Goal: Task Accomplishment & Management: Use online tool/utility

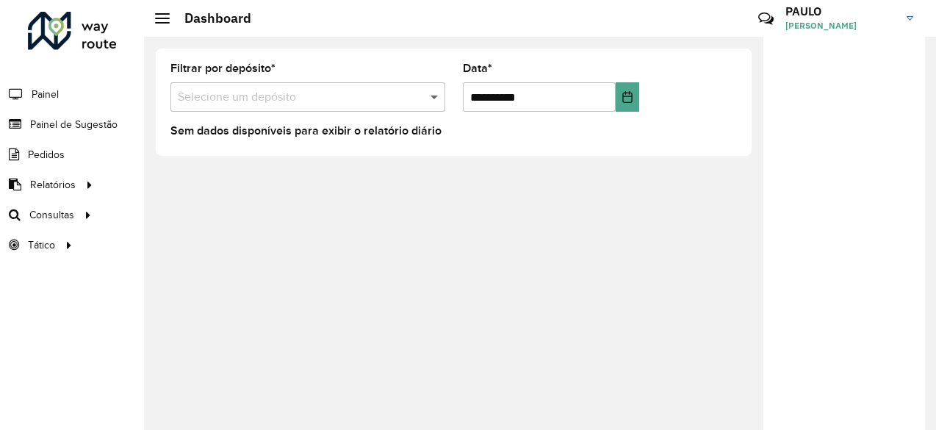
click at [435, 98] on span at bounding box center [436, 97] width 18 height 18
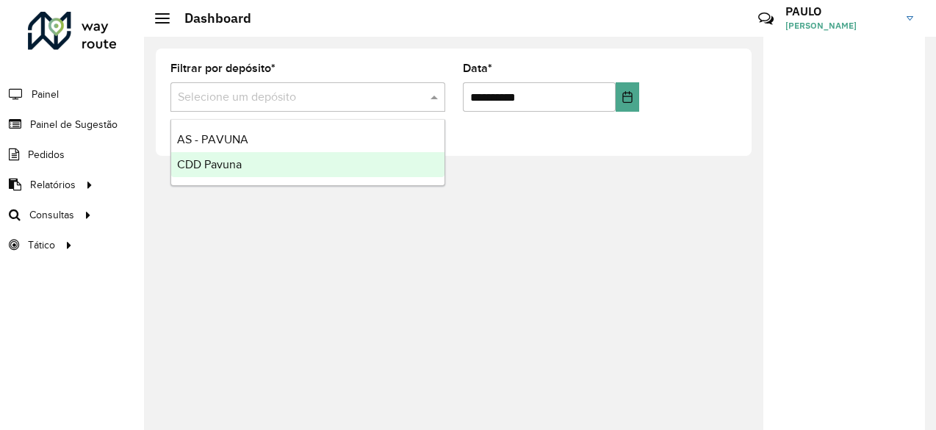
click at [234, 165] on span "CDD Pavuna" at bounding box center [209, 164] width 65 height 12
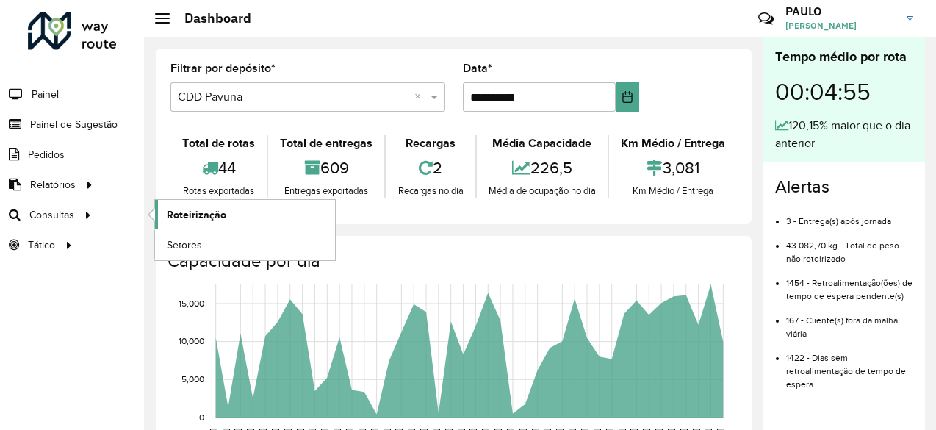
click at [173, 211] on span "Roteirização" at bounding box center [197, 214] width 60 height 15
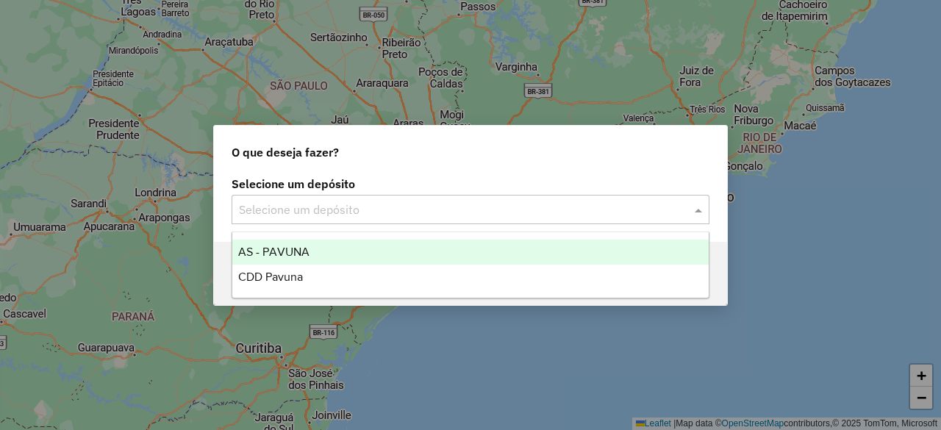
click at [265, 209] on input "text" at bounding box center [456, 210] width 434 height 18
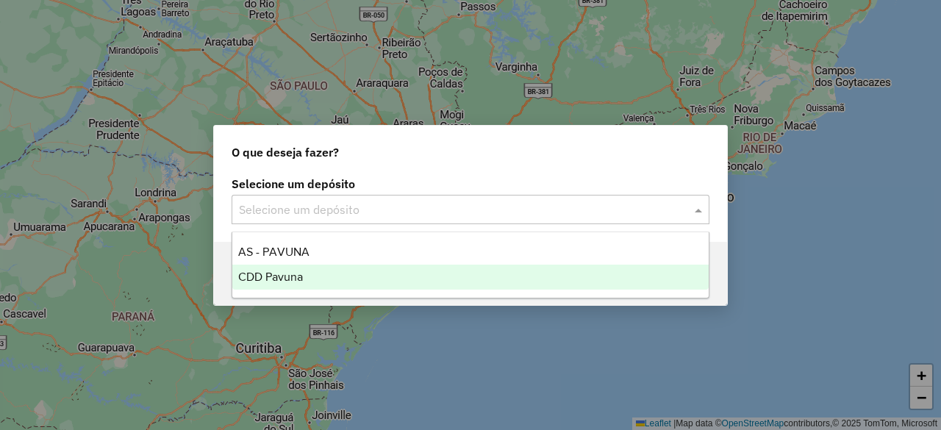
click at [254, 273] on span "CDD Pavuna" at bounding box center [270, 276] width 65 height 12
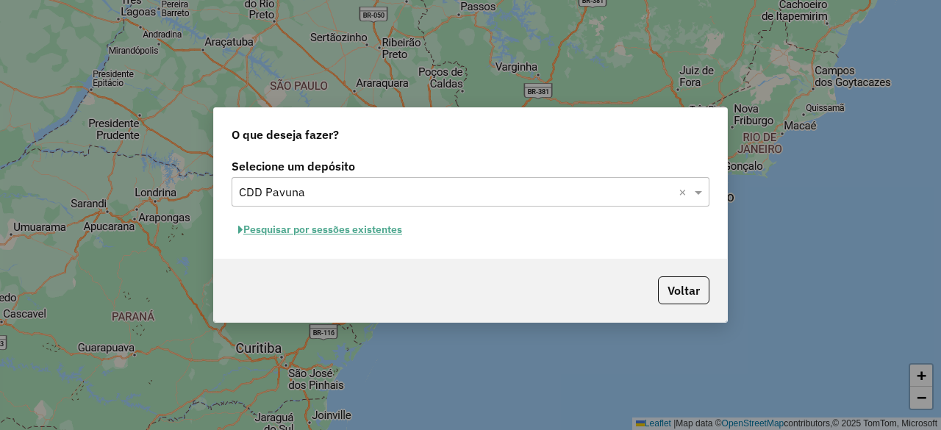
click at [376, 230] on button "Pesquisar por sessões existentes" at bounding box center [319, 229] width 177 height 23
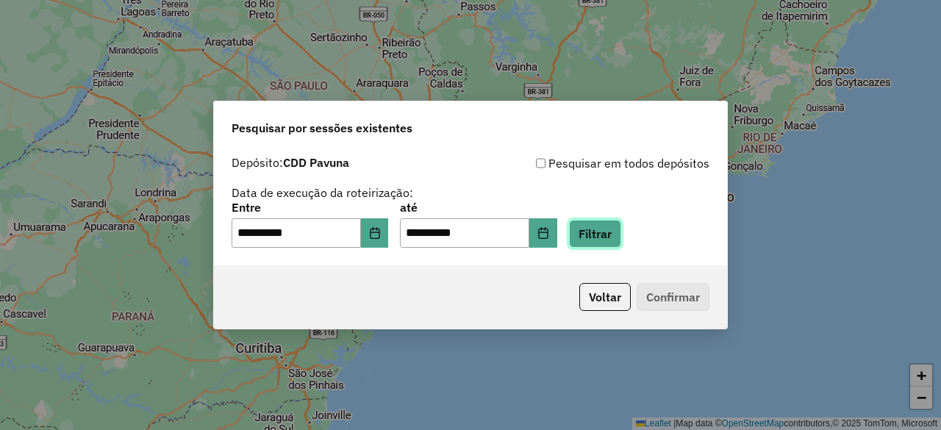
click at [621, 236] on button "Filtrar" at bounding box center [595, 234] width 52 height 28
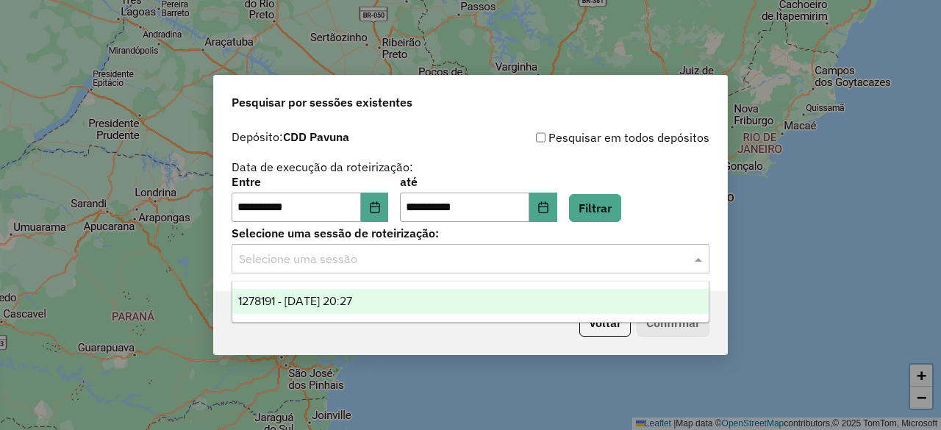
click at [422, 264] on input "text" at bounding box center [456, 260] width 434 height 18
click at [352, 296] on span "1278191 - 18/09/2025 20:27" at bounding box center [295, 301] width 114 height 12
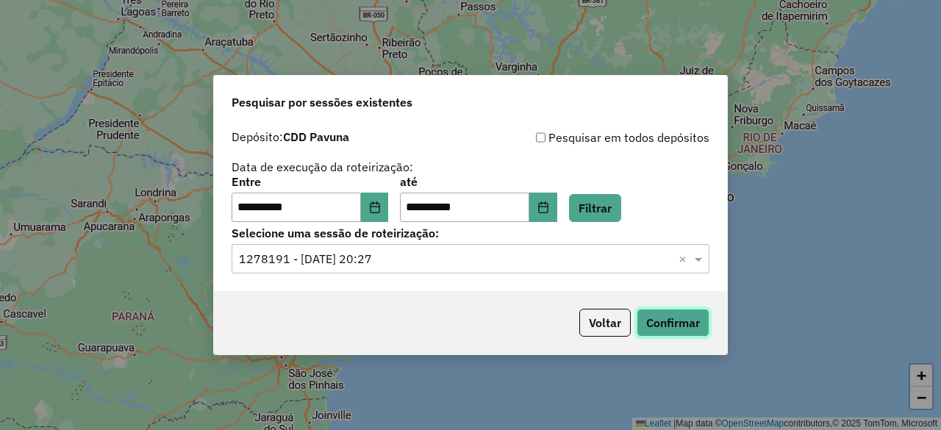
click at [676, 320] on button "Confirmar" at bounding box center [672, 323] width 73 height 28
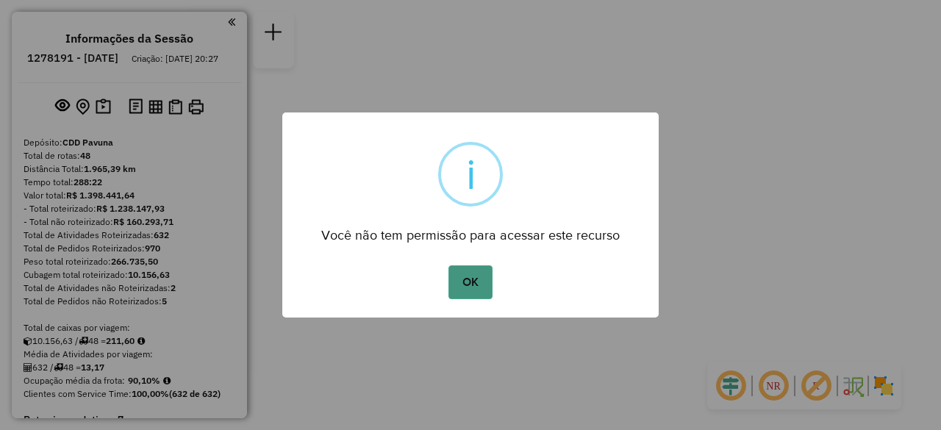
click at [470, 279] on button "OK" at bounding box center [469, 282] width 43 height 34
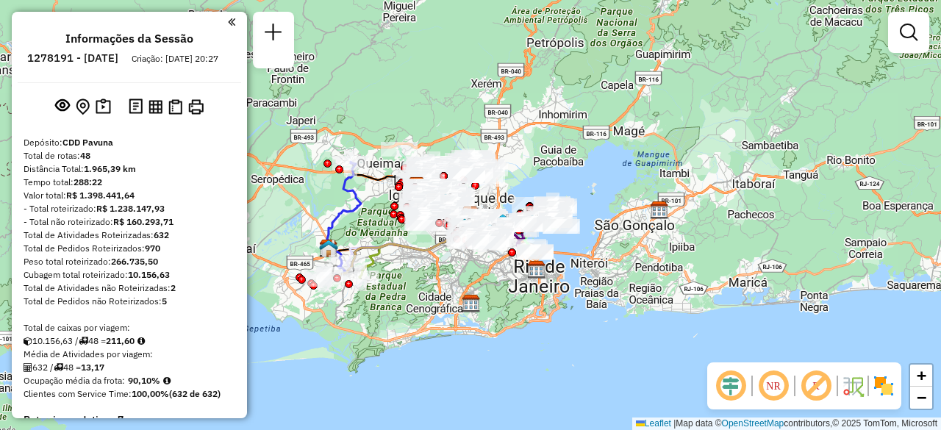
click at [228, 24] on em at bounding box center [231, 21] width 7 height 13
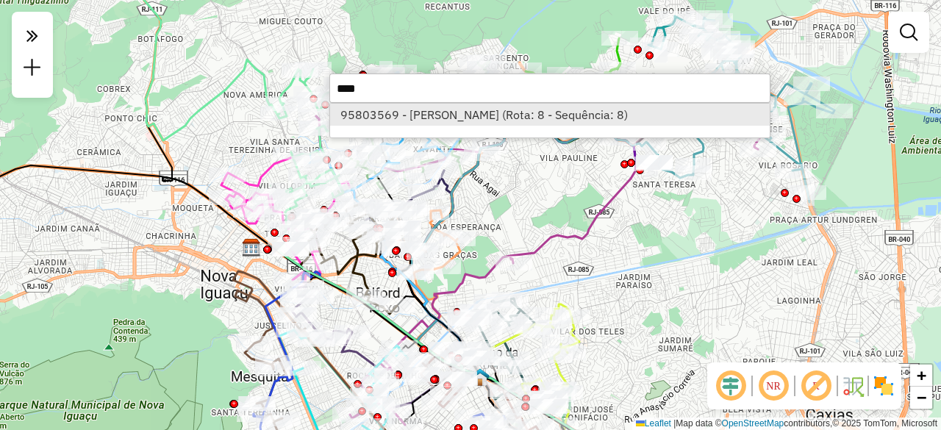
type input "****"
click at [510, 115] on li "95803569 - CARLOS ALBERTO TORRE (Rota: 8 - Sequência: 8)" at bounding box center [549, 115] width 439 height 22
select select "**********"
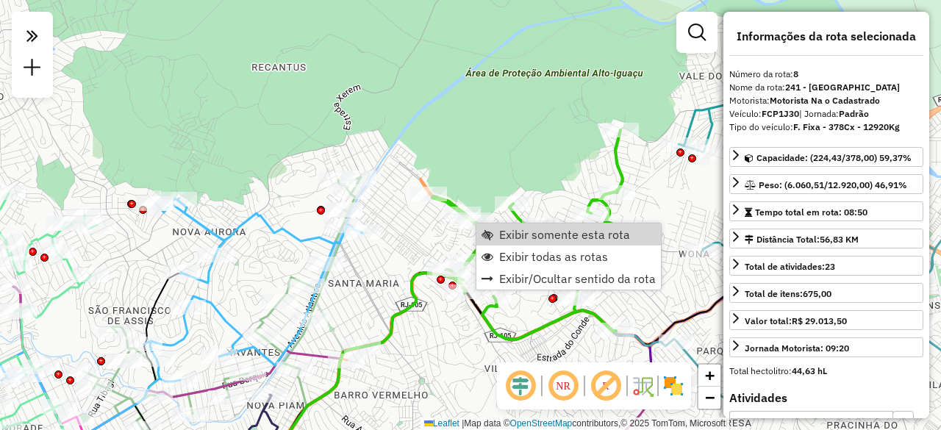
click at [437, 237] on div "Janela de atendimento Grade de atendimento Capacidade Transportadoras Veículos …" at bounding box center [470, 215] width 941 height 430
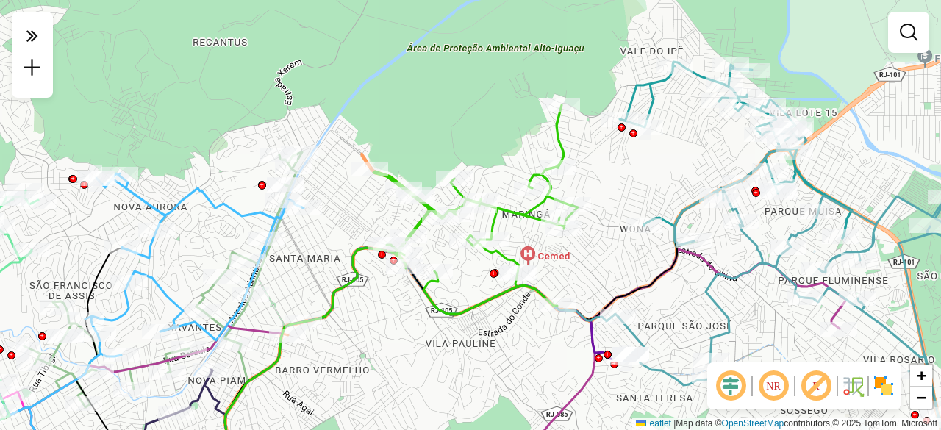
drag, startPoint x: 638, startPoint y: 223, endPoint x: 586, endPoint y: 262, distance: 64.7
click at [586, 262] on div "Janela de atendimento Grade de atendimento Capacidade Transportadoras Veículos …" at bounding box center [470, 215] width 941 height 430
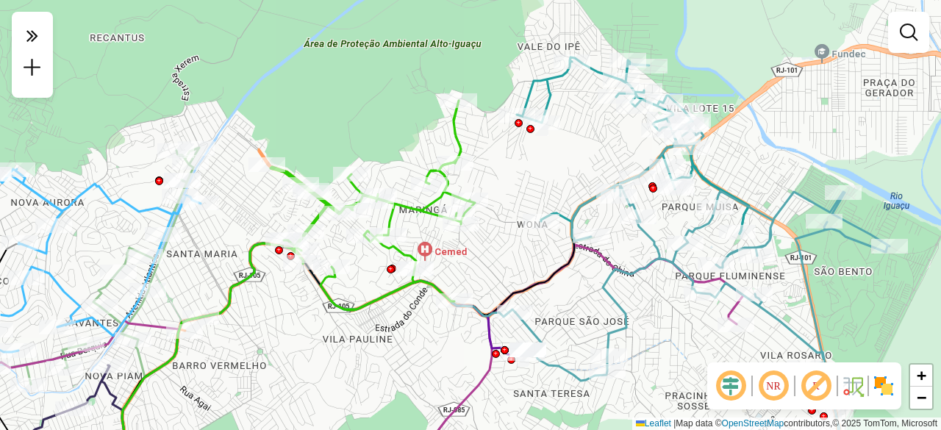
drag, startPoint x: 431, startPoint y: 278, endPoint x: 380, endPoint y: 314, distance: 62.8
click at [380, 314] on div "Janela de atendimento Grade de atendimento Capacidade Transportadoras Veículos …" at bounding box center [470, 215] width 941 height 430
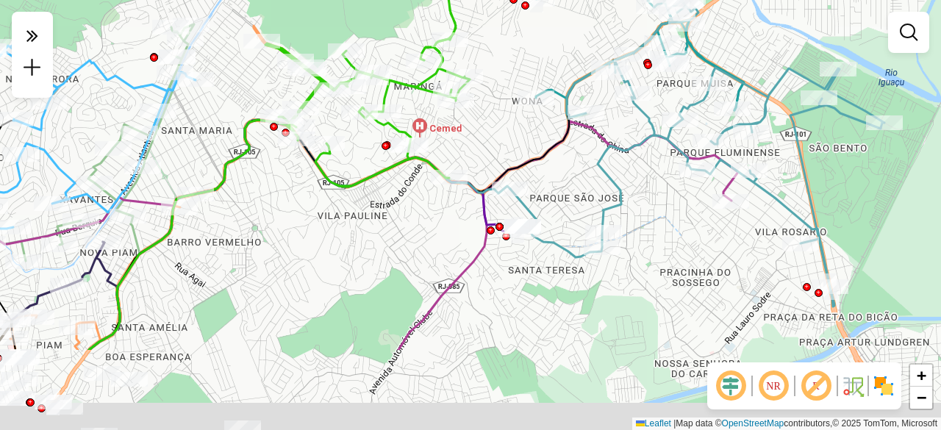
drag, startPoint x: 445, startPoint y: 284, endPoint x: 468, endPoint y: 79, distance: 206.4
click at [470, 85] on div "Janela de atendimento Grade de atendimento Capacidade Transportadoras Veículos …" at bounding box center [470, 215] width 941 height 430
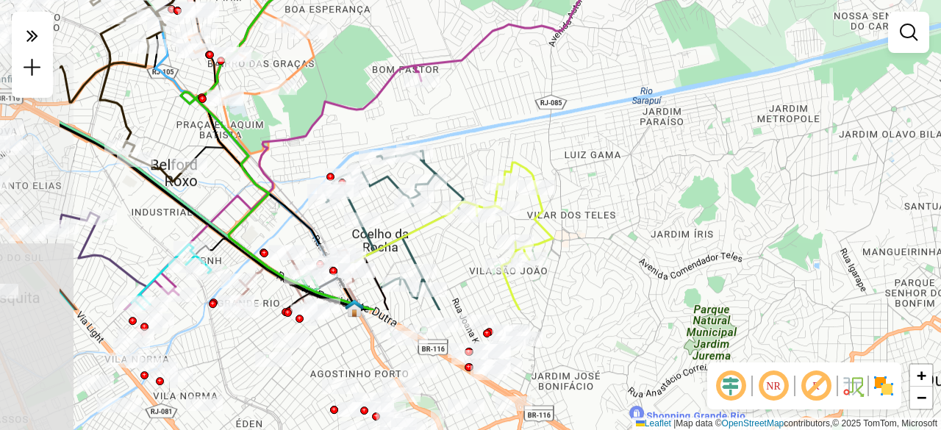
drag, startPoint x: 229, startPoint y: 270, endPoint x: 383, endPoint y: 107, distance: 224.1
click at [383, 107] on div "Janela de atendimento Grade de atendimento Capacidade Transportadoras Veículos …" at bounding box center [470, 215] width 941 height 430
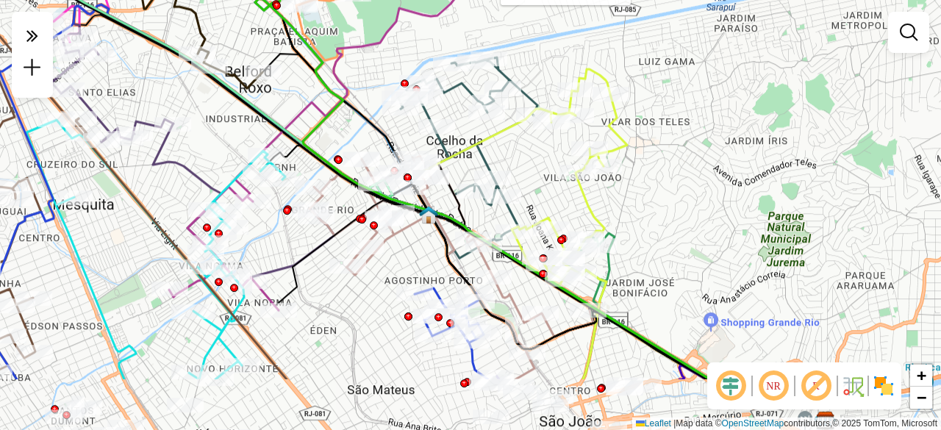
drag, startPoint x: 259, startPoint y: 215, endPoint x: 317, endPoint y: 142, distance: 93.1
click at [317, 142] on div "Rota 22 - Placa RUV2J66 95824989 - WELLINGTON DIAS DOS SANTOS Janela de atendim…" at bounding box center [470, 215] width 941 height 430
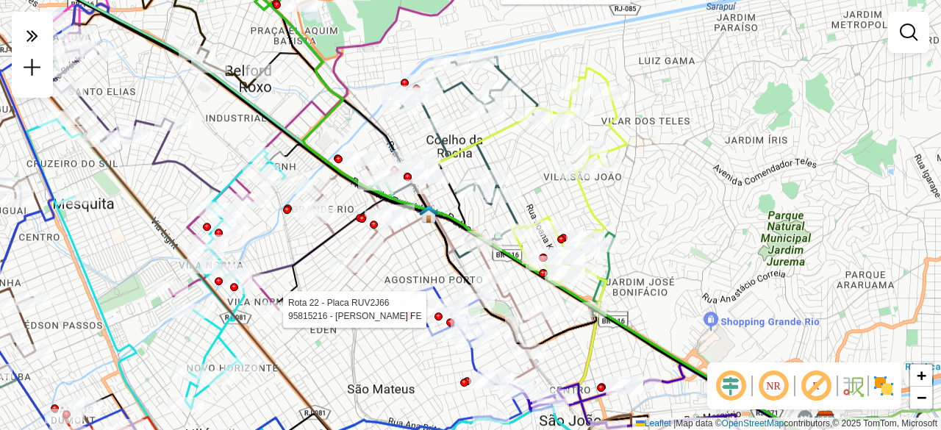
select select "**********"
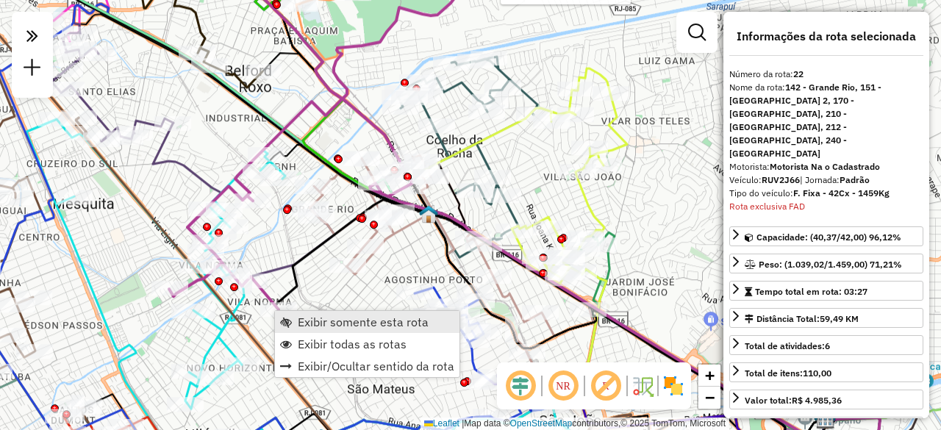
click at [312, 322] on span "Exibir somente esta rota" at bounding box center [363, 322] width 131 height 12
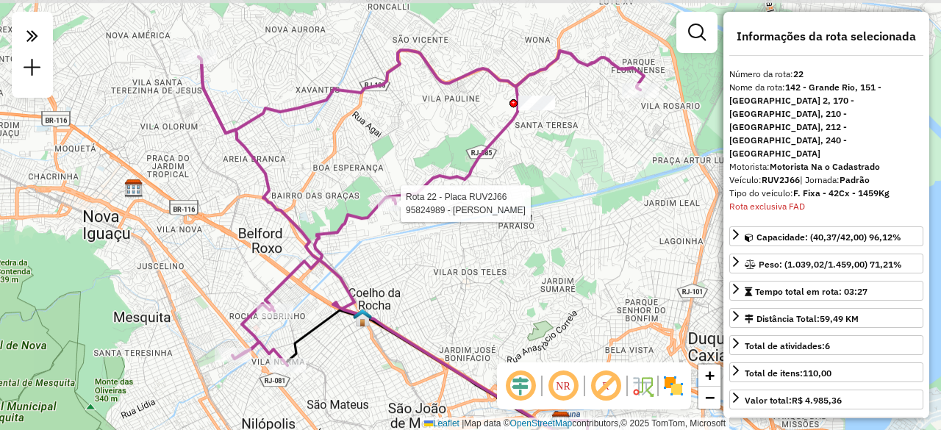
drag, startPoint x: 459, startPoint y: 262, endPoint x: 406, endPoint y: 300, distance: 64.8
click at [406, 300] on div "Rota 22 - Placa RUV2J66 95824989 - WELLINGTON DIAS DOS SANTOS Janela de atendim…" at bounding box center [470, 215] width 941 height 430
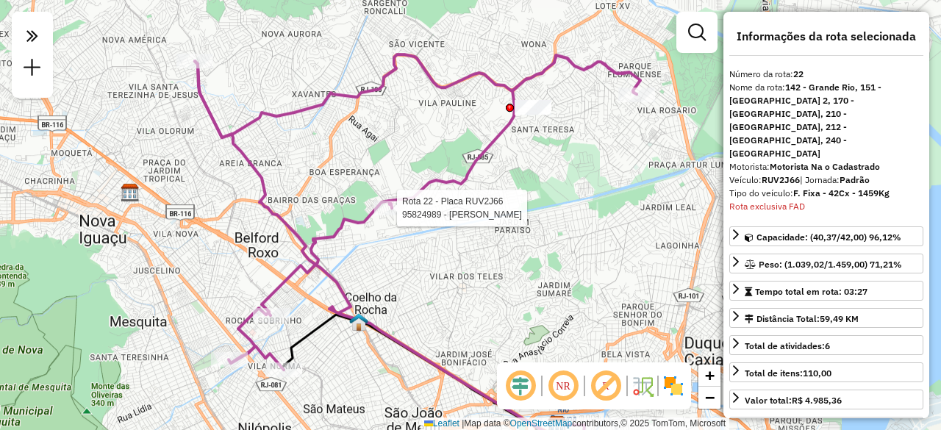
click at [496, 283] on div "Rota 22 - Placa RUV2J66 95824989 - WELLINGTON DIAS DOS SANTOS Janela de atendim…" at bounding box center [470, 215] width 941 height 430
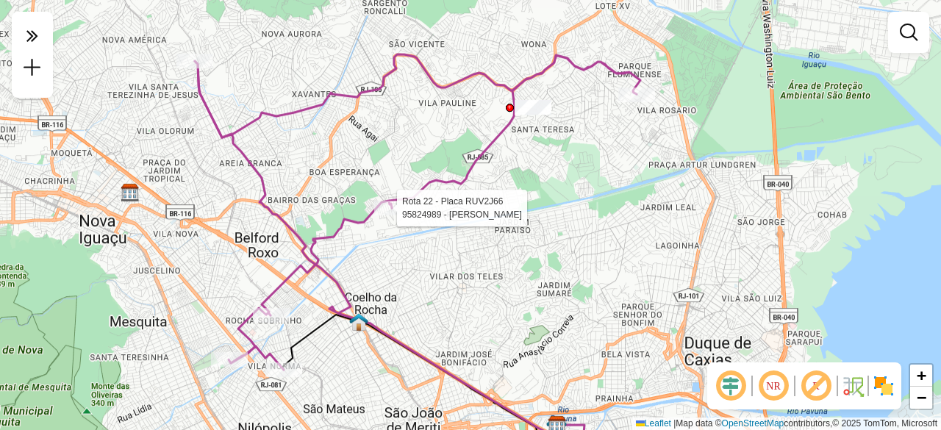
select select "**********"
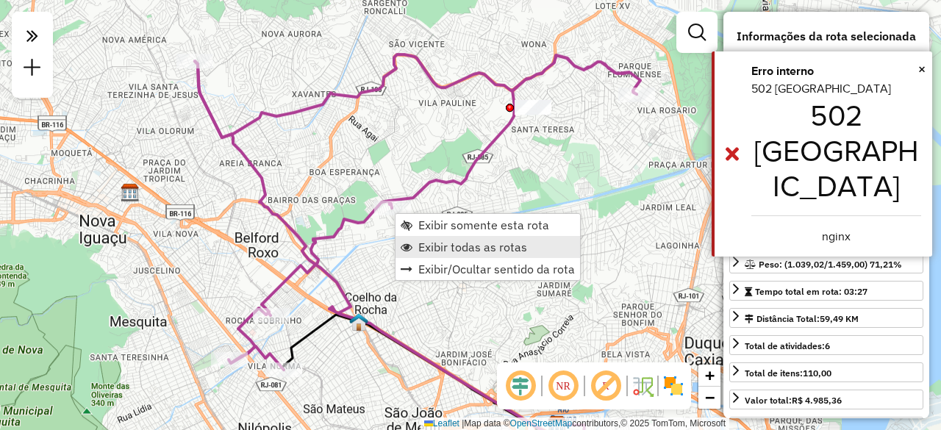
click at [424, 245] on span "Exibir todas as rotas" at bounding box center [472, 247] width 109 height 12
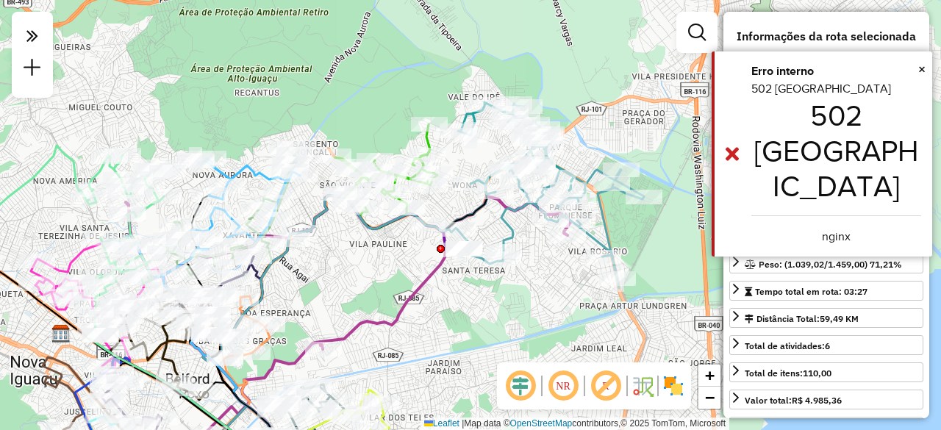
drag, startPoint x: 414, startPoint y: 145, endPoint x: 344, endPoint y: 286, distance: 157.8
click at [344, 286] on div "Janela de atendimento Grade de atendimento Capacidade Transportadoras Veículos …" at bounding box center [470, 215] width 941 height 430
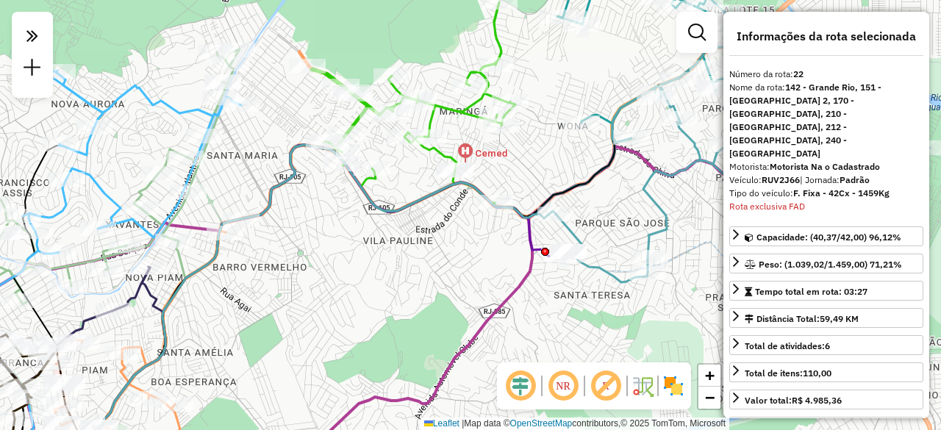
drag, startPoint x: 362, startPoint y: 248, endPoint x: 298, endPoint y: 254, distance: 63.4
click at [300, 255] on div "Janela de atendimento Grade de atendimento Capacidade Transportadoras Veículos …" at bounding box center [470, 215] width 941 height 430
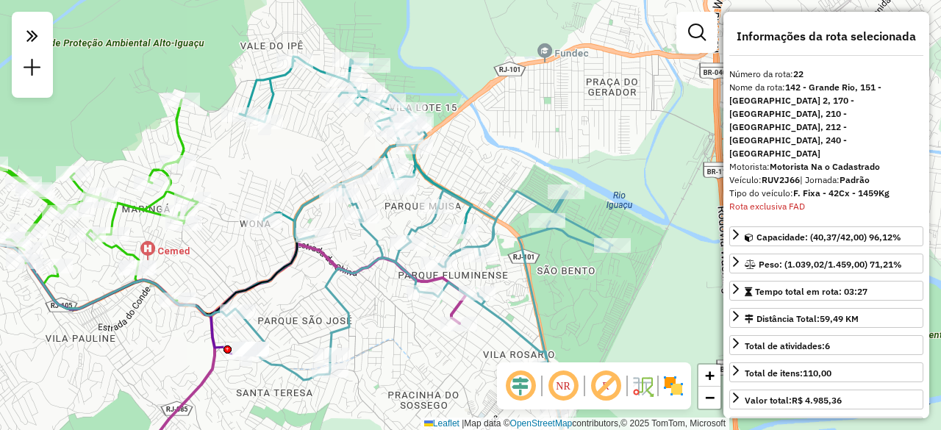
drag, startPoint x: 467, startPoint y: 164, endPoint x: 202, endPoint y: 256, distance: 280.1
click at [202, 256] on div "Janela de atendimento Grade de atendimento Capacidade Transportadoras Veículos …" at bounding box center [470, 215] width 941 height 430
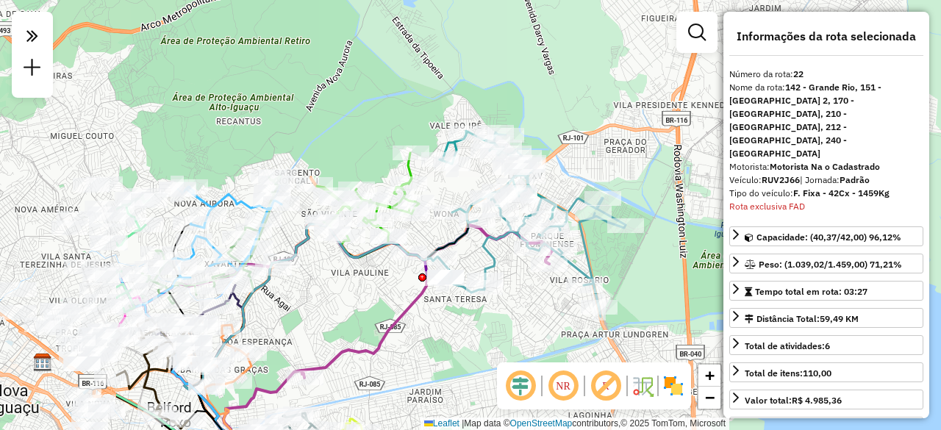
drag, startPoint x: 176, startPoint y: 284, endPoint x: 381, endPoint y: 265, distance: 205.9
click at [381, 265] on div "Rota 8 - Placa FCP1J30 95809445 - MARCOS EDUARDO DA SI Janela de atendimento Gr…" at bounding box center [470, 215] width 941 height 430
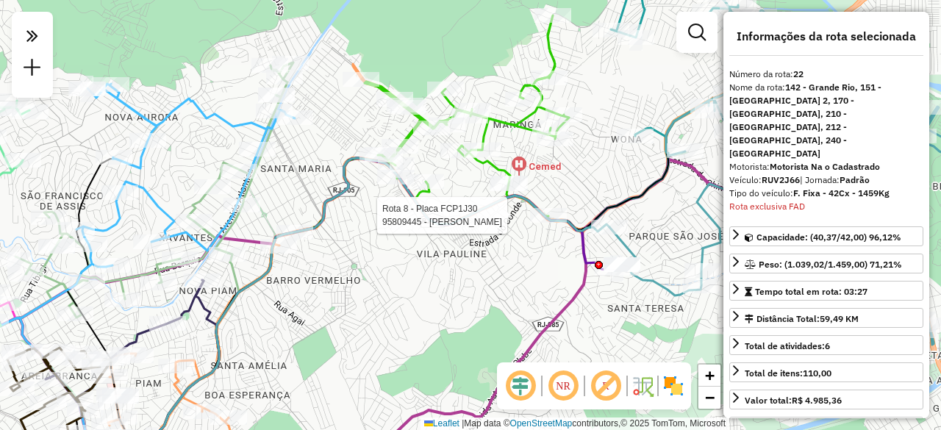
drag, startPoint x: 281, startPoint y: 233, endPoint x: 345, endPoint y: 215, distance: 67.2
click at [345, 215] on div "Rota 8 - Placa FCP1J30 95809445 - MARCOS EDUARDO DA SI Janela de atendimento Gr…" at bounding box center [470, 215] width 941 height 430
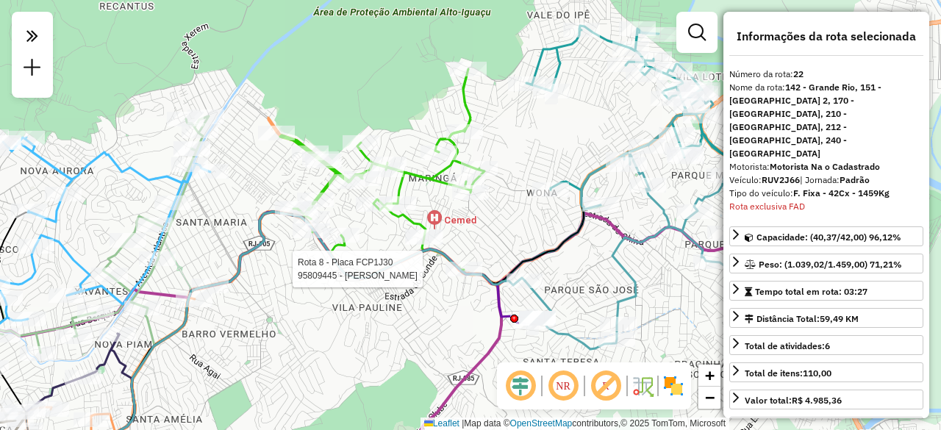
drag, startPoint x: 351, startPoint y: 224, endPoint x: 263, endPoint y: 278, distance: 102.6
click at [263, 278] on div "Rota 8 - Placa FCP1J30 95809445 - MARCOS EDUARDO DA SI Janela de atendimento Gr…" at bounding box center [470, 215] width 941 height 430
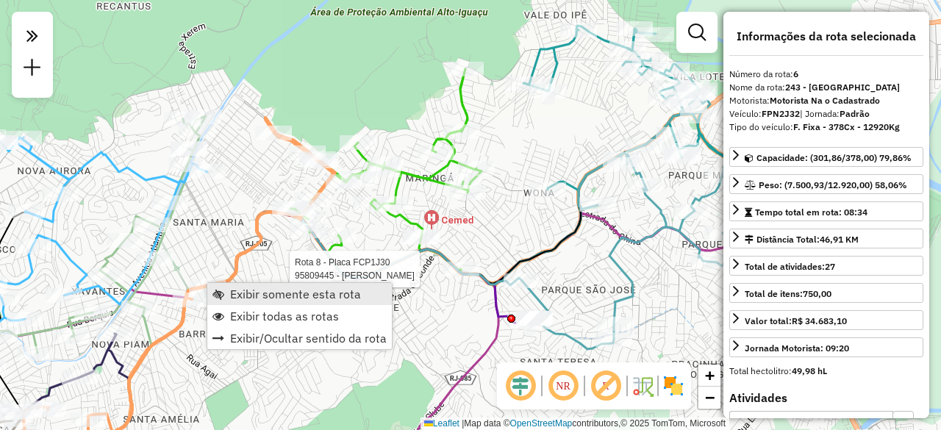
click at [239, 296] on span "Exibir somente esta rota" at bounding box center [295, 294] width 131 height 12
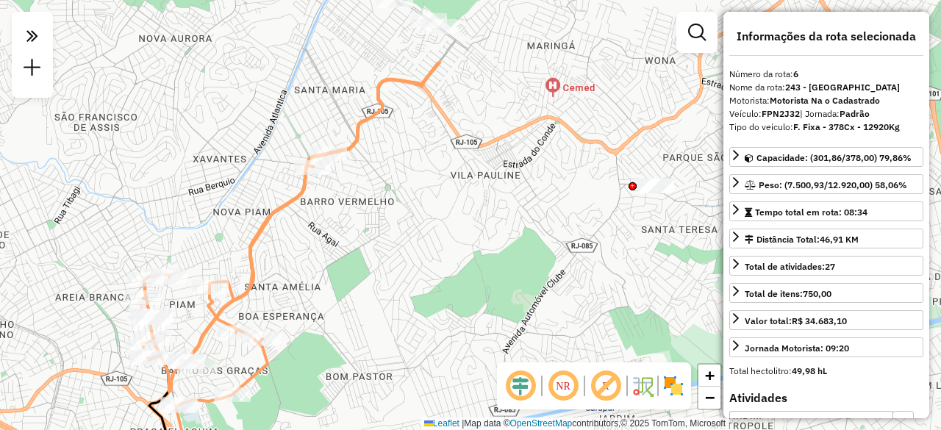
drag, startPoint x: 437, startPoint y: 154, endPoint x: 329, endPoint y: 262, distance: 151.7
click at [331, 262] on div "Janela de atendimento Grade de atendimento Capacidade Transportadoras Veículos …" at bounding box center [470, 215] width 941 height 430
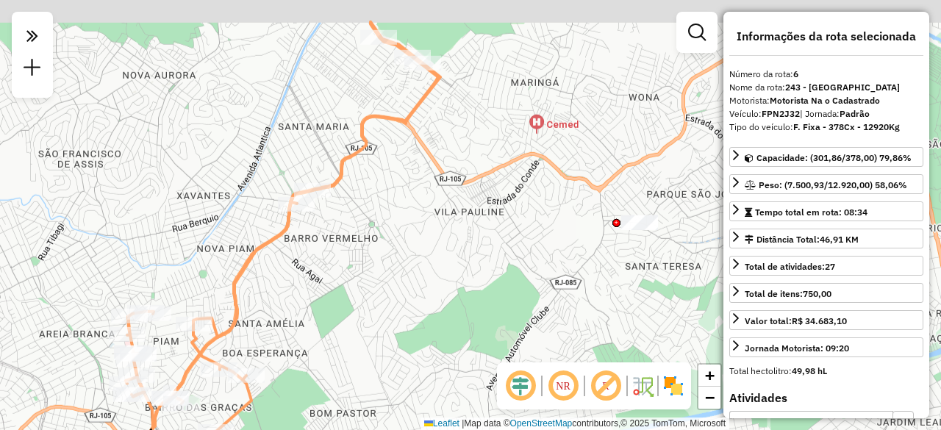
drag, startPoint x: 270, startPoint y: 126, endPoint x: 245, endPoint y: 181, distance: 60.5
click at [245, 181] on div "Janela de atendimento Grade de atendimento Capacidade Transportadoras Veículos …" at bounding box center [470, 215] width 941 height 430
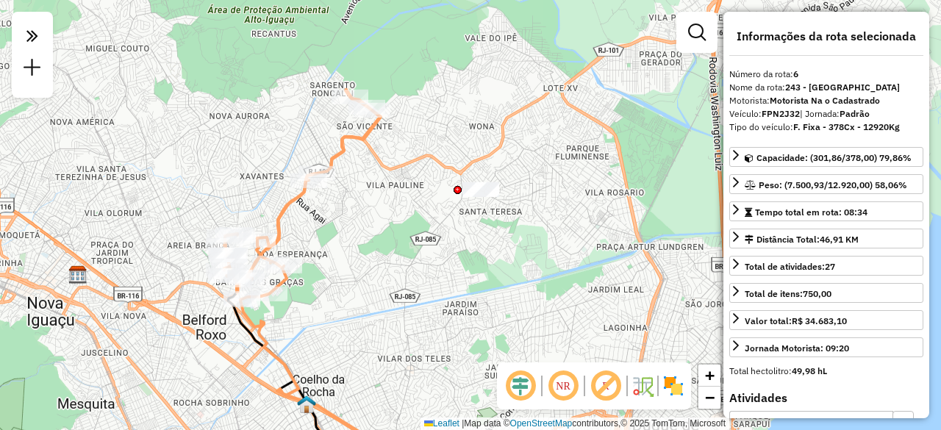
drag, startPoint x: 297, startPoint y: 237, endPoint x: 329, endPoint y: 218, distance: 37.6
click at [329, 218] on div "Janela de atendimento Grade de atendimento Capacidade Transportadoras Veículos …" at bounding box center [470, 215] width 941 height 430
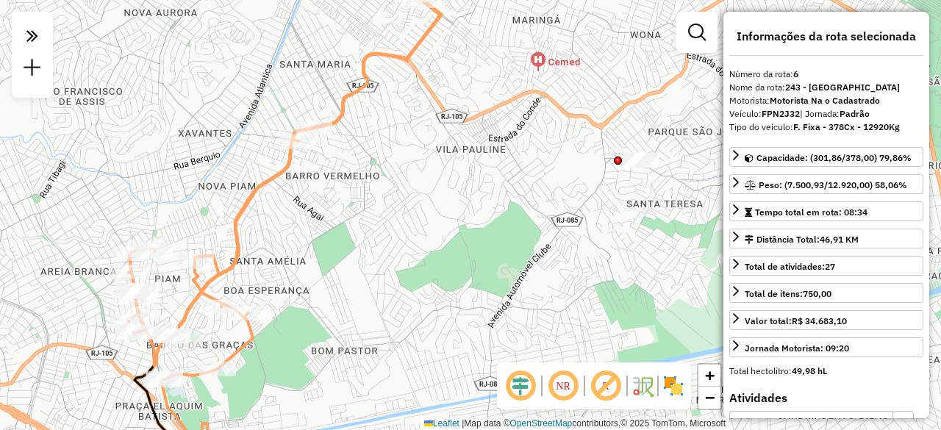
drag, startPoint x: 367, startPoint y: 153, endPoint x: 306, endPoint y: 266, distance: 128.9
click at [306, 266] on div "Janela de atendimento Grade de atendimento Capacidade Transportadoras Veículos …" at bounding box center [470, 215] width 941 height 430
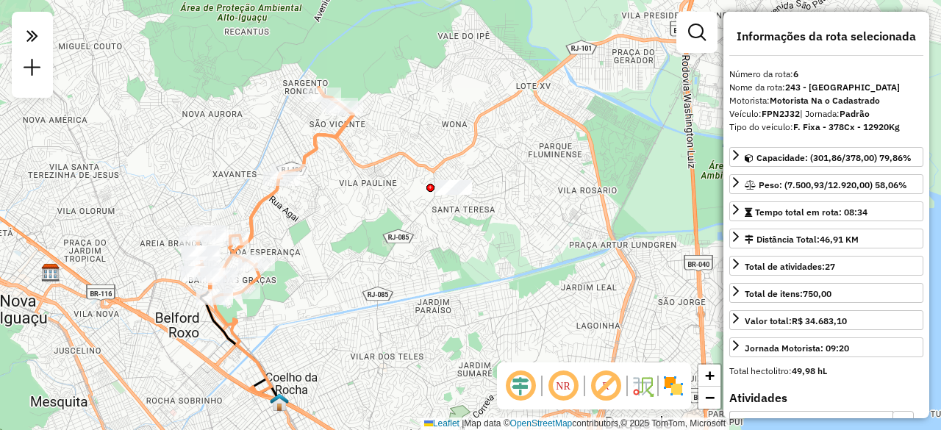
drag, startPoint x: 309, startPoint y: 287, endPoint x: 317, endPoint y: 211, distance: 76.9
click at [317, 211] on div "Janela de atendimento Grade de atendimento Capacidade Transportadoras Veículos …" at bounding box center [470, 215] width 941 height 430
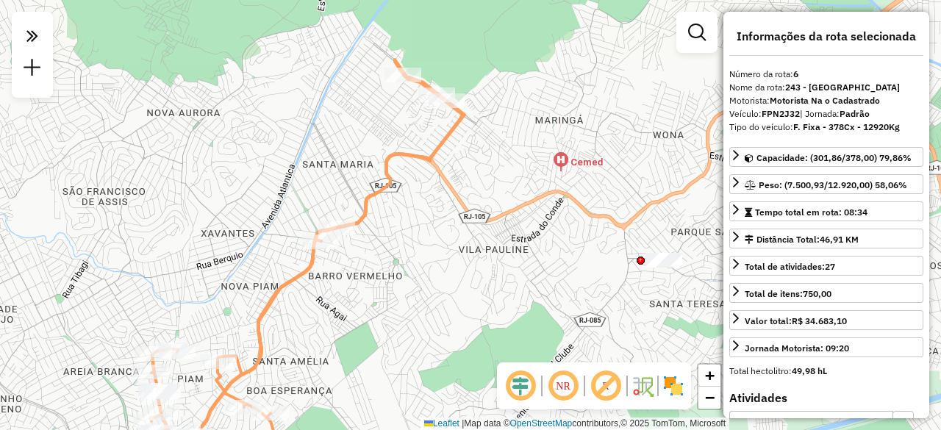
drag, startPoint x: 234, startPoint y: 124, endPoint x: 241, endPoint y: 164, distance: 40.4
click at [241, 164] on div "Janela de atendimento Grade de atendimento Capacidade Transportadoras Veículos …" at bounding box center [470, 215] width 941 height 430
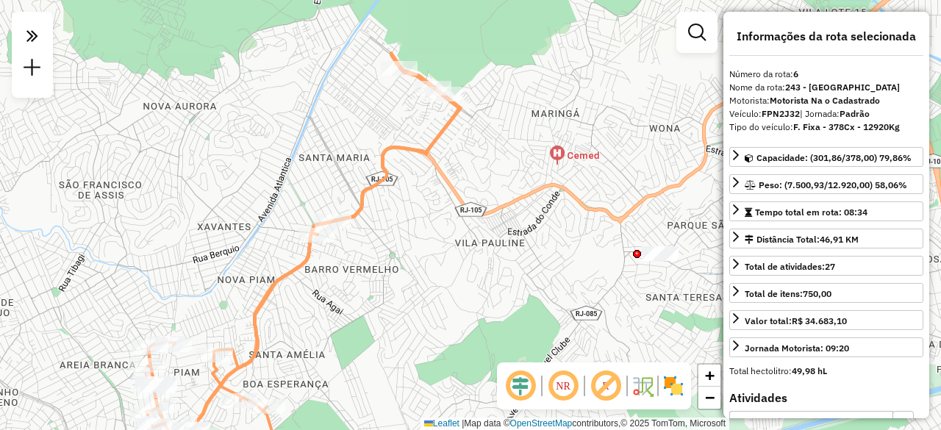
drag, startPoint x: 444, startPoint y: 209, endPoint x: 406, endPoint y: 198, distance: 40.0
click at [406, 198] on div "Janela de atendimento Grade de atendimento Capacidade Transportadoras Veículos …" at bounding box center [470, 215] width 941 height 430
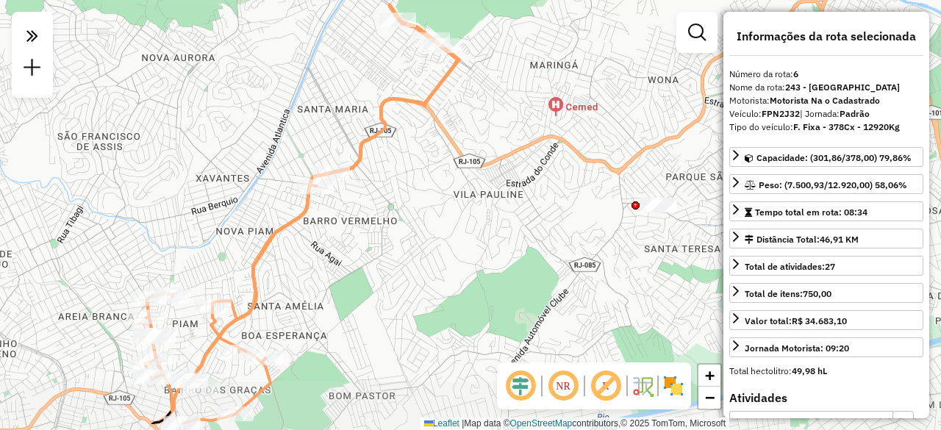
drag, startPoint x: 401, startPoint y: 240, endPoint x: 400, endPoint y: 186, distance: 54.4
click at [400, 189] on div "Janela de atendimento Grade de atendimento Capacidade Transportadoras Veículos …" at bounding box center [470, 215] width 941 height 430
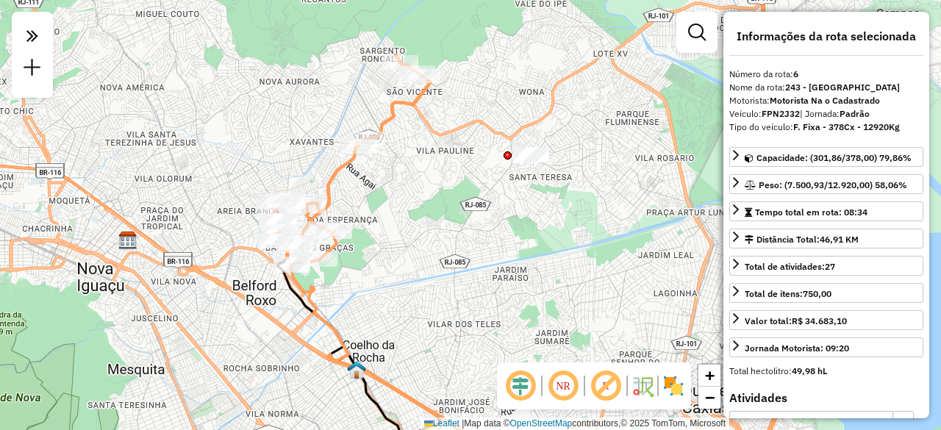
drag, startPoint x: 447, startPoint y: 206, endPoint x: 448, endPoint y: 168, distance: 37.5
click at [448, 168] on div "Janela de atendimento Grade de atendimento Capacidade Transportadoras Veículos …" at bounding box center [470, 215] width 941 height 430
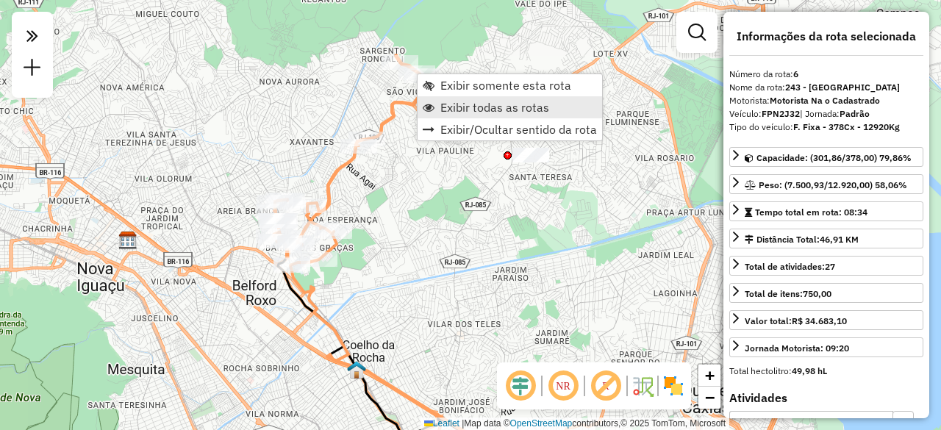
click at [443, 98] on link "Exibir todas as rotas" at bounding box center [509, 107] width 184 height 22
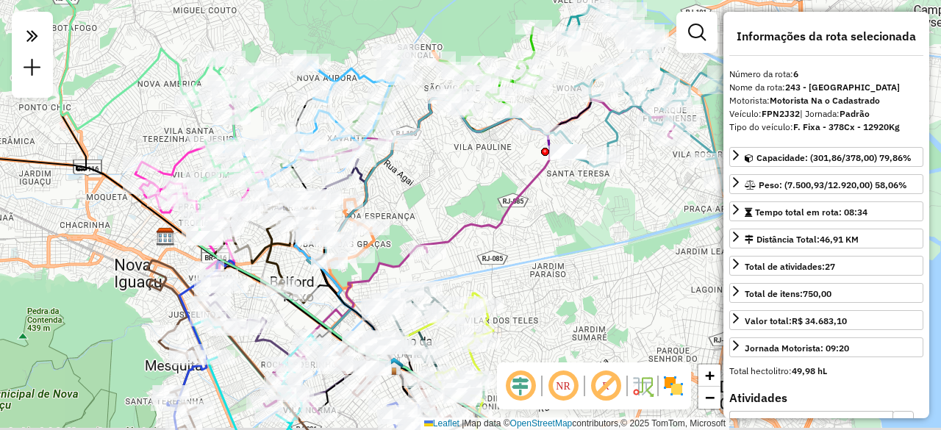
click at [437, 207] on div "Janela de atendimento Grade de atendimento Capacidade Transportadoras Veículos …" at bounding box center [470, 215] width 941 height 430
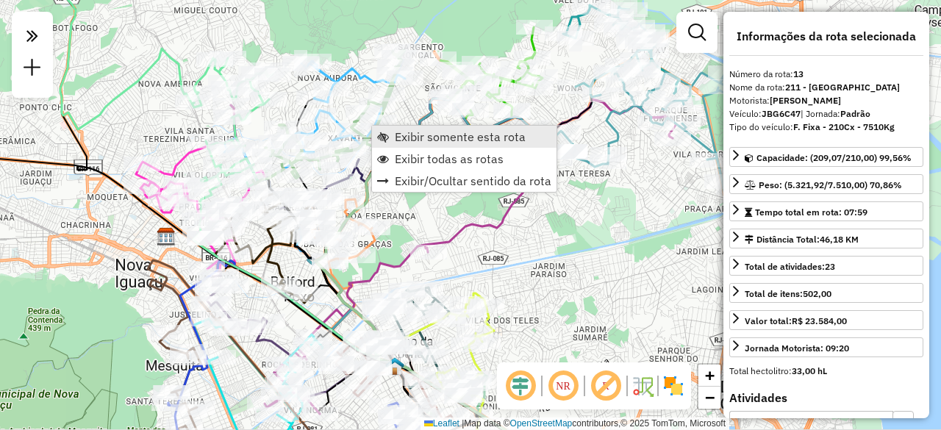
click at [395, 134] on span "Exibir somente esta rota" at bounding box center [460, 137] width 131 height 12
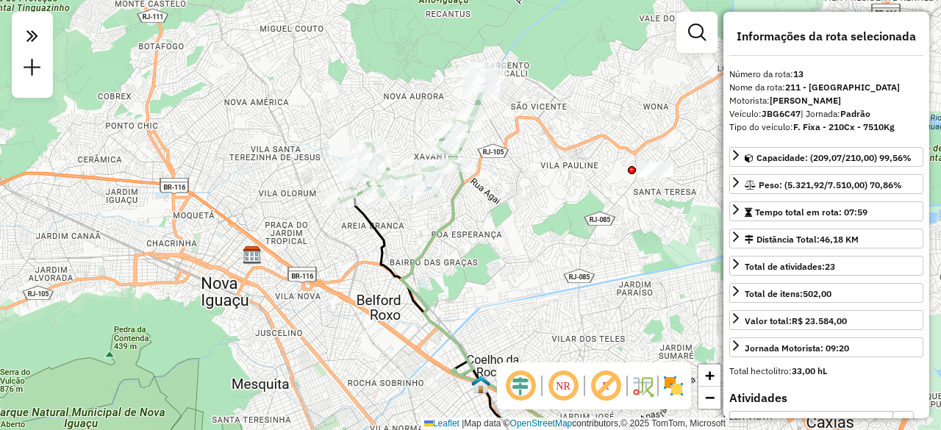
drag, startPoint x: 426, startPoint y: 149, endPoint x: 409, endPoint y: 198, distance: 52.3
click at [410, 195] on div at bounding box center [405, 187] width 37 height 15
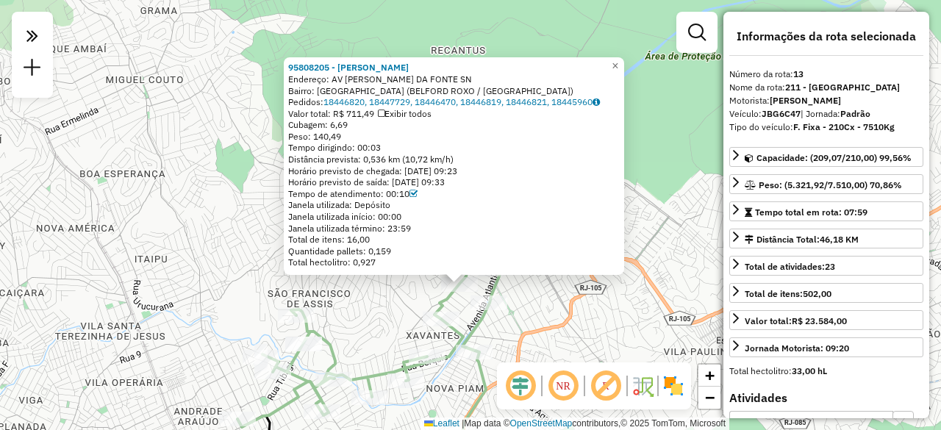
drag, startPoint x: 659, startPoint y: 68, endPoint x: 645, endPoint y: 118, distance: 51.2
click at [648, 142] on div "95808205 - SANDRA SANTANA BORGE Endereço: AV DUARTE DOS SANTOS DA FONTE SN Bair…" at bounding box center [470, 215] width 941 height 430
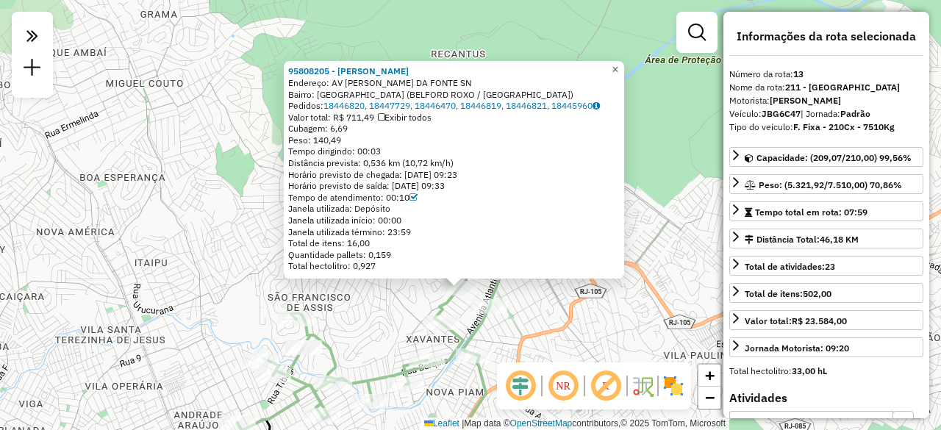
click at [618, 68] on span "×" at bounding box center [614, 69] width 7 height 12
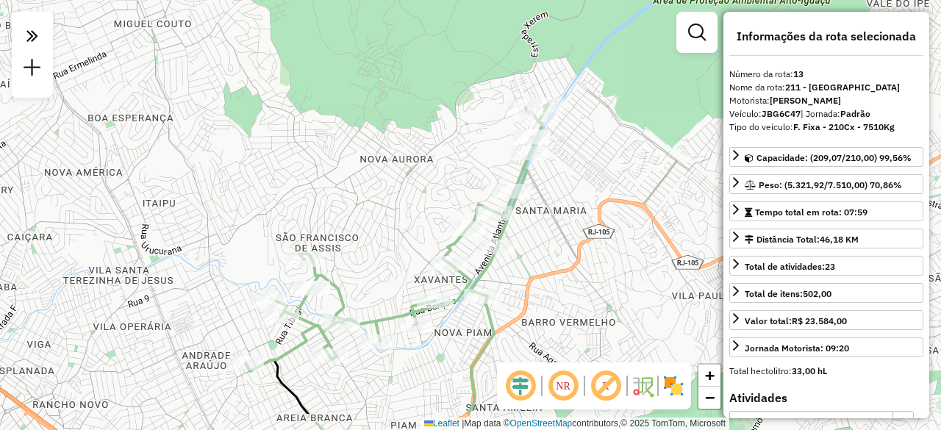
drag, startPoint x: 439, startPoint y: 244, endPoint x: 447, endPoint y: 184, distance: 60.1
click at [447, 184] on div "Janela de atendimento Grade de atendimento Capacidade Transportadoras Veículos …" at bounding box center [470, 215] width 941 height 430
click at [606, 386] on em at bounding box center [605, 385] width 35 height 35
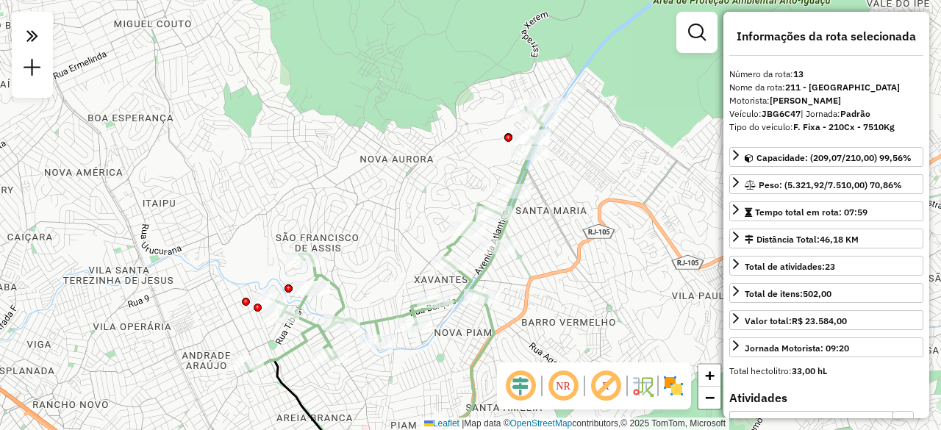
click at [609, 386] on em at bounding box center [605, 385] width 35 height 35
click at [607, 386] on em at bounding box center [605, 385] width 35 height 35
click at [673, 386] on img at bounding box center [673, 386] width 24 height 24
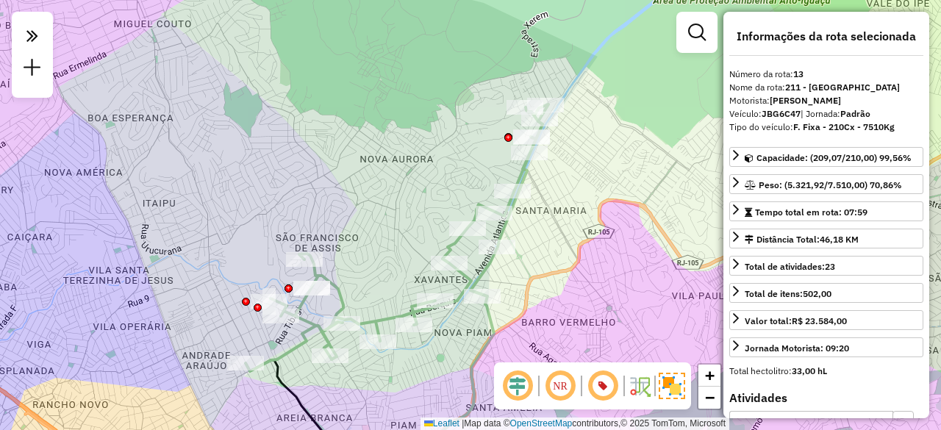
click at [556, 387] on em at bounding box center [559, 385] width 35 height 35
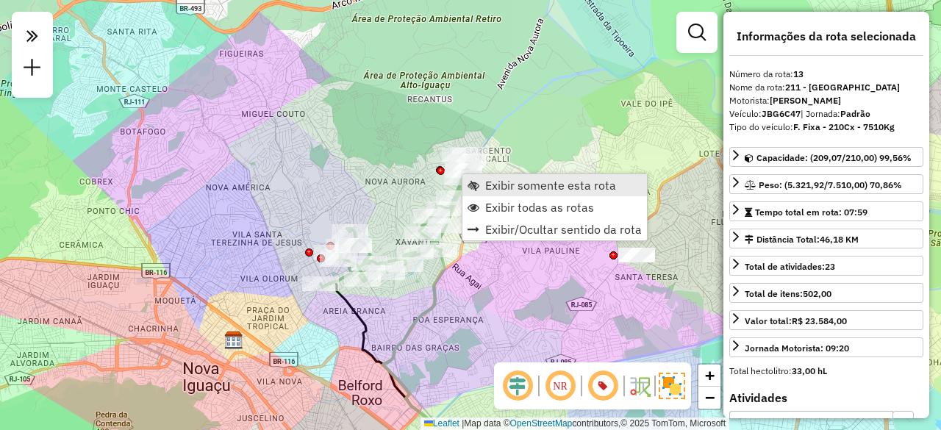
click at [498, 184] on span "Exibir somente esta rota" at bounding box center [550, 185] width 131 height 12
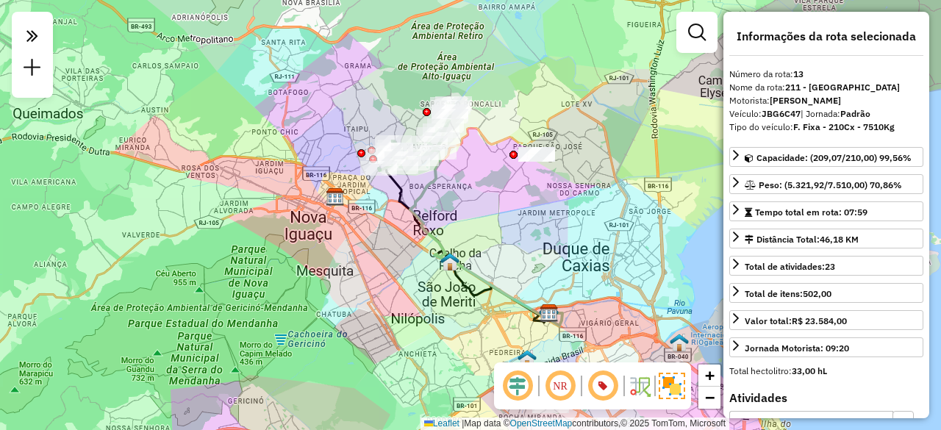
drag, startPoint x: 362, startPoint y: 194, endPoint x: 365, endPoint y: 221, distance: 27.3
click at [365, 221] on div "Janela de atendimento Grade de atendimento Capacidade Transportadoras Veículos …" at bounding box center [470, 215] width 941 height 430
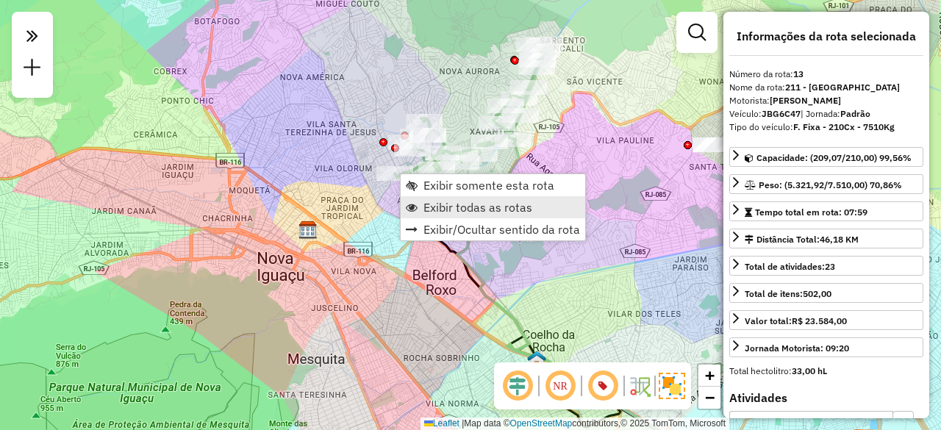
click at [431, 198] on link "Exibir todas as rotas" at bounding box center [493, 207] width 184 height 22
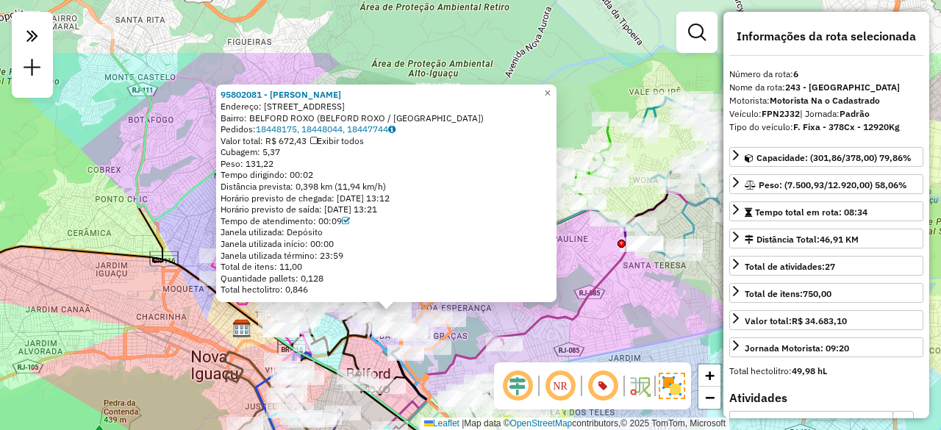
drag, startPoint x: 675, startPoint y: 186, endPoint x: 592, endPoint y: 281, distance: 126.1
click at [592, 281] on icon at bounding box center [528, 347] width 445 height 315
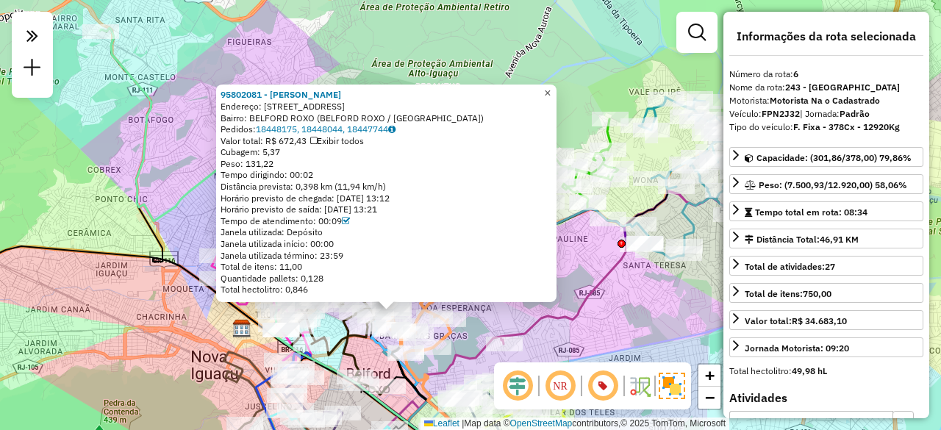
click at [550, 87] on span "×" at bounding box center [547, 93] width 7 height 12
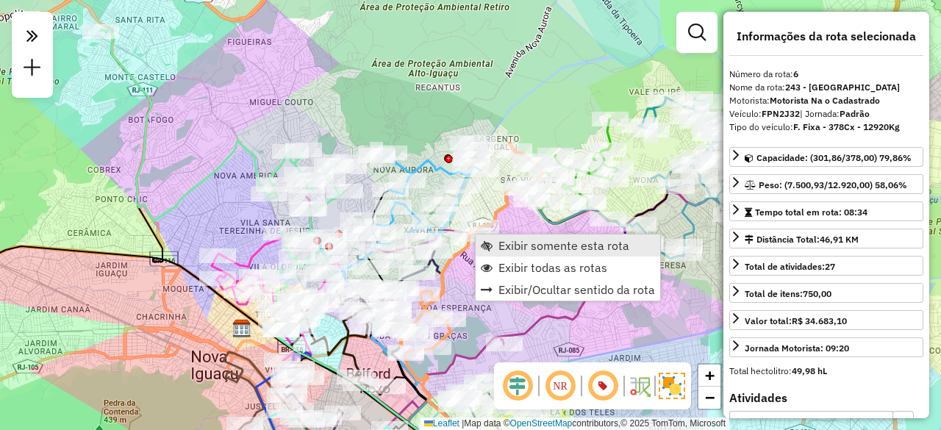
click at [495, 244] on link "Exibir somente esta rota" at bounding box center [567, 245] width 184 height 22
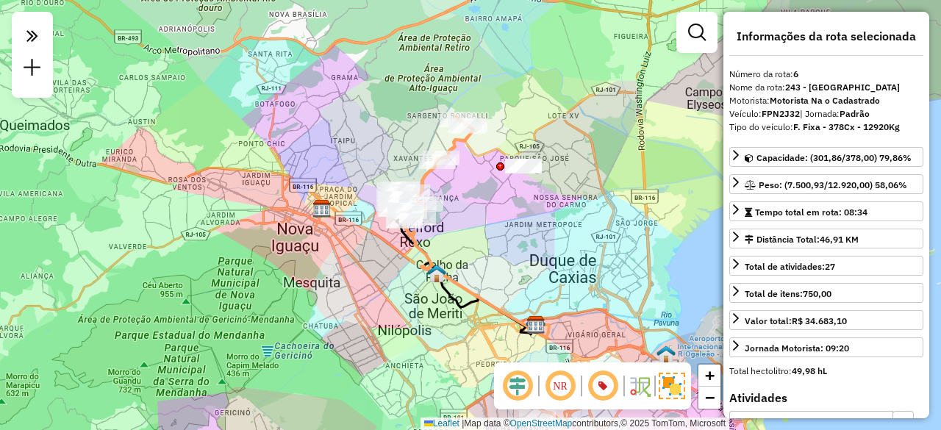
drag, startPoint x: 337, startPoint y: 121, endPoint x: 338, endPoint y: 158, distance: 36.8
click at [346, 161] on div "Janela de atendimento Grade de atendimento Capacidade Transportadoras Veículos …" at bounding box center [470, 215] width 941 height 430
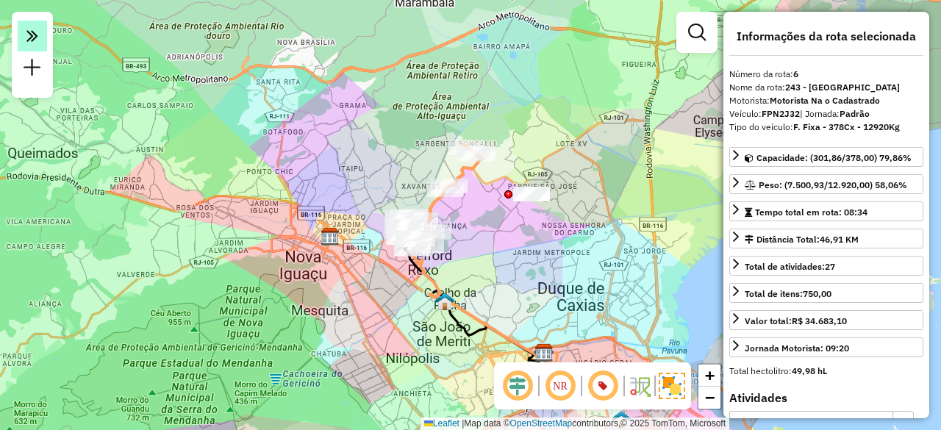
click at [21, 39] on em at bounding box center [32, 36] width 29 height 31
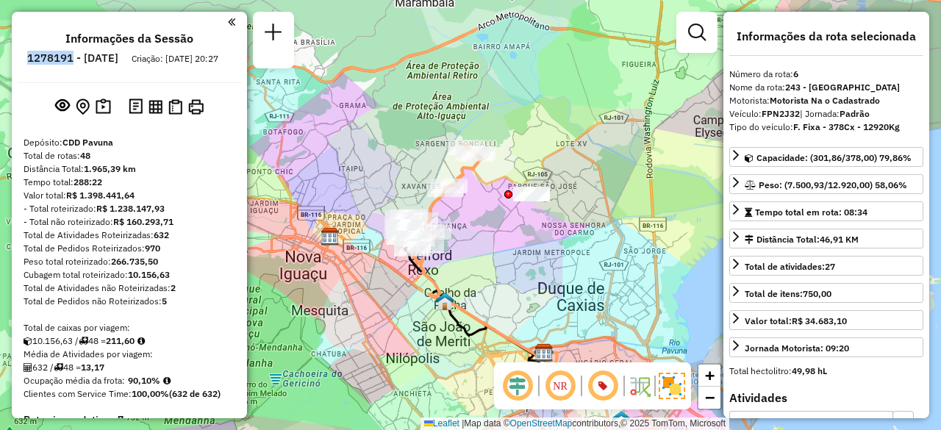
drag, startPoint x: 112, startPoint y: 57, endPoint x: 68, endPoint y: 59, distance: 44.9
click at [68, 59] on li "1278191 - 18/09/2025" at bounding box center [73, 60] width 98 height 19
copy h6 "1278191"
click at [231, 23] on div "Informações da Sessão 1278191 - 18/09/2025 Criação: 17/09/2025 20:27 Depósito: …" at bounding box center [129, 215] width 235 height 406
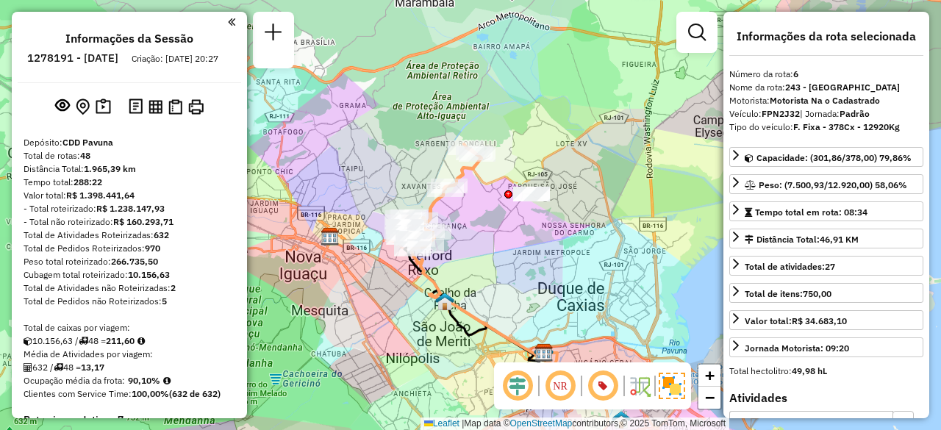
click at [229, 22] on em at bounding box center [231, 21] width 7 height 13
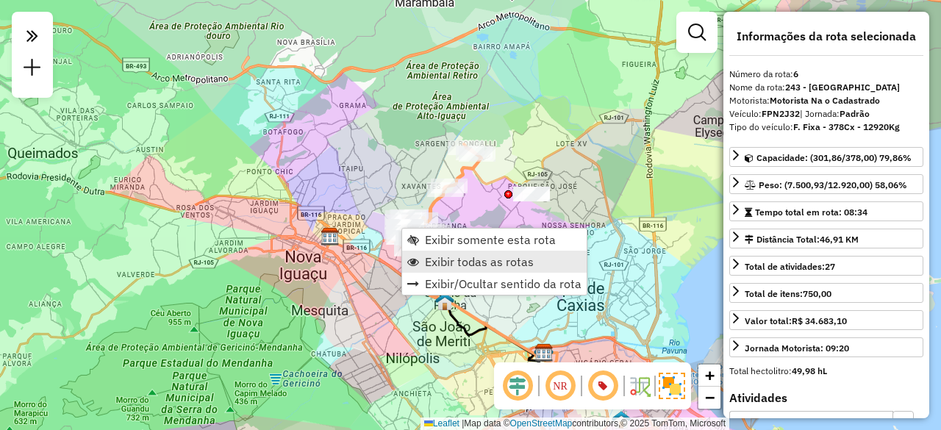
click at [437, 265] on span "Exibir todas as rotas" at bounding box center [479, 262] width 109 height 12
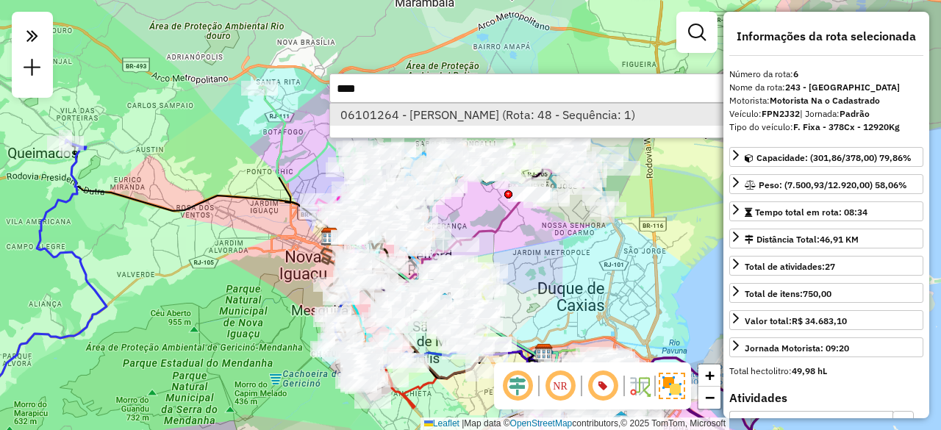
type input "****"
click at [407, 114] on li "06101264 - ALBINO MATIAS RIBEIR (Rota: 48 - Sequência: 1)" at bounding box center [549, 115] width 439 height 22
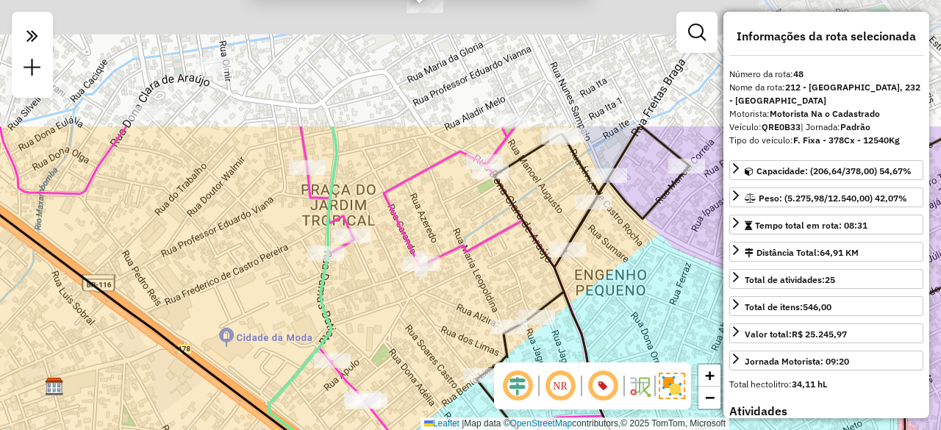
drag, startPoint x: 426, startPoint y: 162, endPoint x: 420, endPoint y: 190, distance: 27.8
click at [431, 293] on div "06101264 - ALBINO MATIAS RIBEIR Endereço: R ISMAEL DE CASTRO ROCHA 220 Bairro: …" at bounding box center [470, 215] width 941 height 430
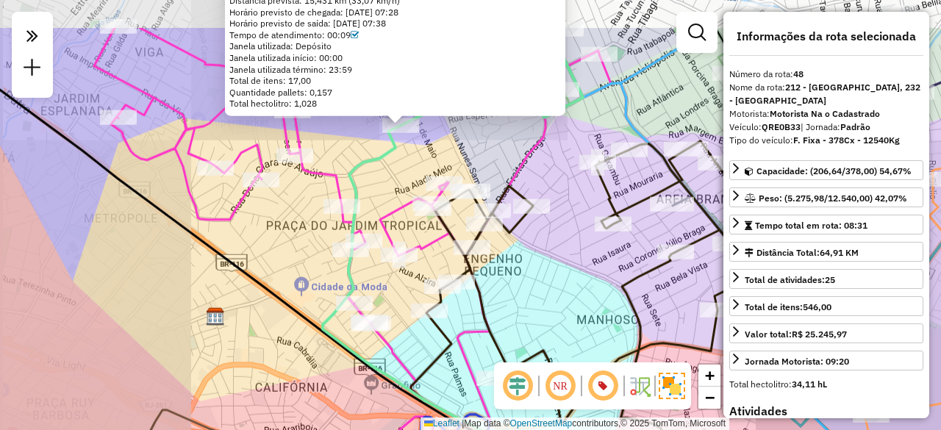
drag, startPoint x: 384, startPoint y: 110, endPoint x: 398, endPoint y: 139, distance: 32.5
click at [389, 180] on div "06101264 - ALBINO MATIAS RIBEIR Endereço: R ISMAEL DE CASTRO ROCHA 220 Bairro: …" at bounding box center [470, 215] width 941 height 430
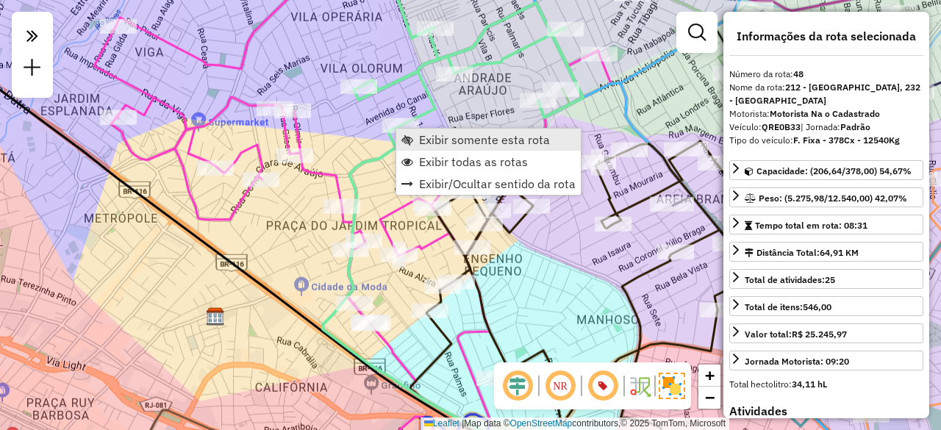
click at [438, 140] on span "Exibir somente esta rota" at bounding box center [484, 140] width 131 height 12
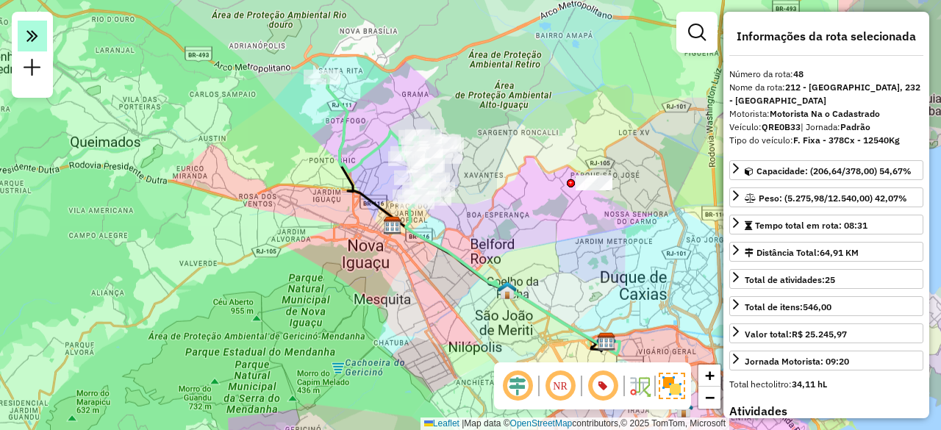
click at [38, 41] on em at bounding box center [32, 36] width 29 height 31
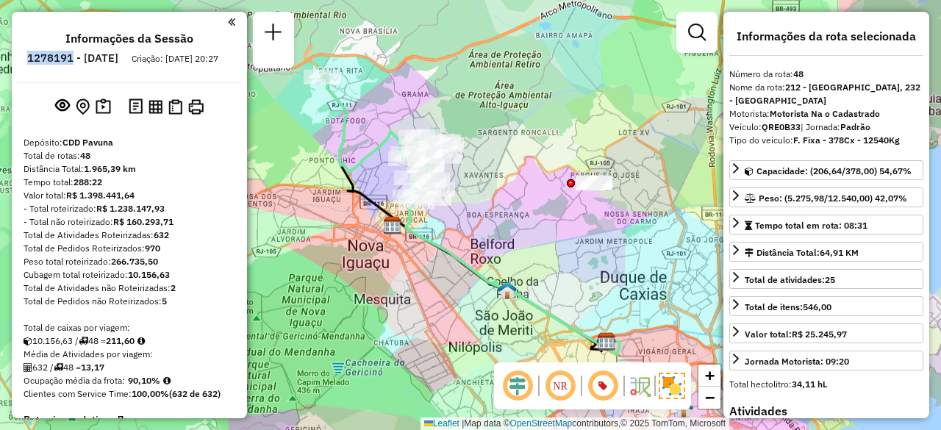
drag, startPoint x: 114, startPoint y: 58, endPoint x: 69, endPoint y: 62, distance: 45.0
click at [69, 62] on h6 "1278191 - 18/09/2025" at bounding box center [72, 57] width 91 height 13
copy h6 "1278191"
click at [228, 27] on em at bounding box center [231, 21] width 7 height 13
